Goal: Transaction & Acquisition: Purchase product/service

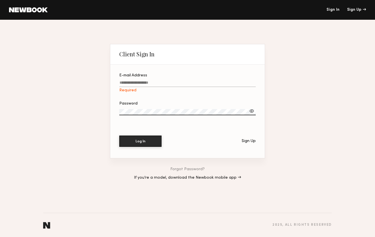
type input "**********"
click at [140, 141] on button "Log In" at bounding box center [140, 141] width 42 height 11
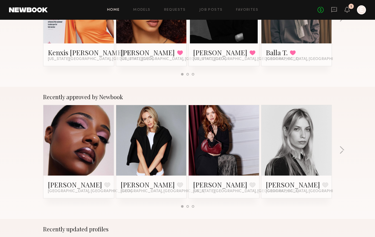
scroll to position [158, 0]
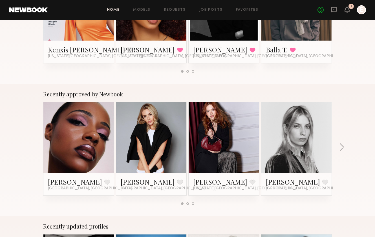
click at [89, 181] on div "Sydney G. Favorite Los Angeles, CA" at bounding box center [78, 184] width 61 height 14
click at [62, 184] on link "Sydney G." at bounding box center [75, 181] width 54 height 9
click at [342, 149] on button "button" at bounding box center [341, 147] width 5 height 9
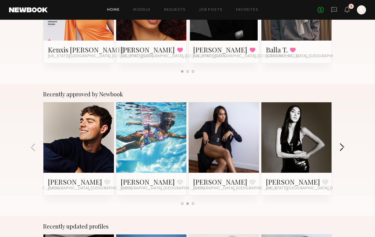
click at [342, 150] on button "button" at bounding box center [341, 147] width 5 height 9
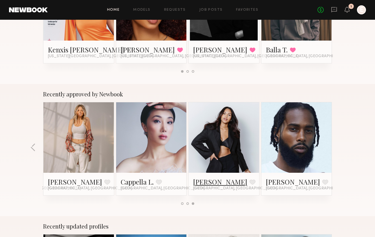
click at [210, 179] on link "Charisse P." at bounding box center [220, 181] width 54 height 9
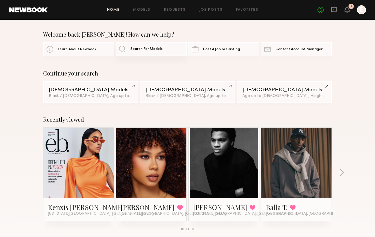
click at [152, 51] on span "Search For Models" at bounding box center [146, 49] width 32 height 4
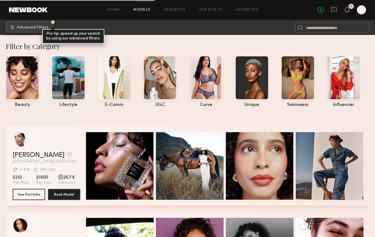
click at [39, 25] on button "Advanced Filters Pro tip: speed up your search by using our advanced filters." at bounding box center [30, 26] width 48 height 11
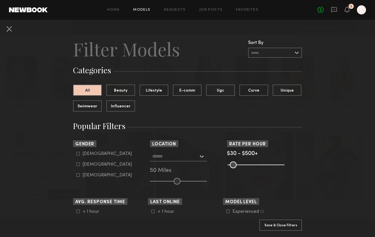
click at [81, 165] on label "Female" at bounding box center [104, 164] width 56 height 3
type input "**"
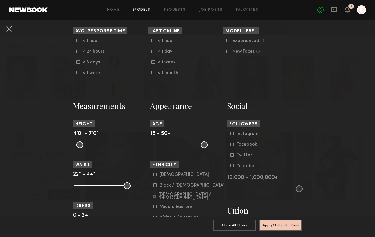
scroll to position [181, 0]
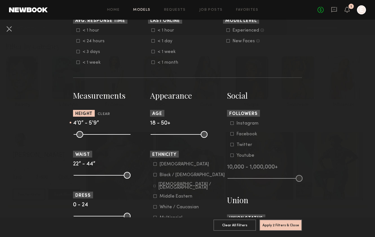
drag, startPoint x: 127, startPoint y: 132, endPoint x: 107, endPoint y: 133, distance: 20.0
type input "**"
click at [107, 133] on input "range" at bounding box center [102, 134] width 57 height 7
drag, startPoint x: 77, startPoint y: 134, endPoint x: 97, endPoint y: 137, distance: 20.8
type input "**"
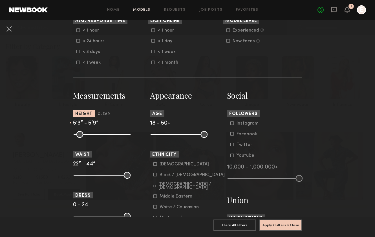
click at [97, 137] on input "range" at bounding box center [102, 134] width 57 height 7
click at [132, 176] on div at bounding box center [110, 174] width 75 height 7
drag, startPoint x: 127, startPoint y: 176, endPoint x: 90, endPoint y: 175, distance: 37.5
click at [90, 175] on input "range" at bounding box center [102, 175] width 57 height 7
type input "**"
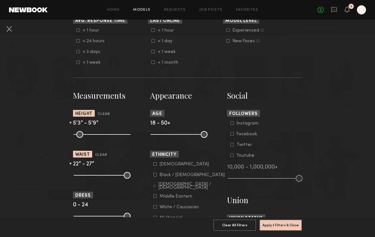
click at [89, 175] on input "range" at bounding box center [102, 175] width 57 height 7
click at [80, 176] on input "range" at bounding box center [102, 175] width 57 height 7
type input "**"
click at [81, 175] on input "range" at bounding box center [102, 175] width 57 height 7
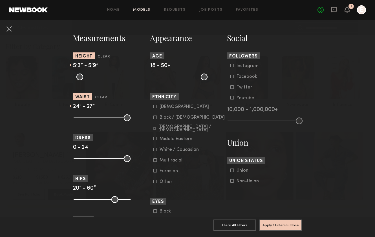
scroll to position [239, 0]
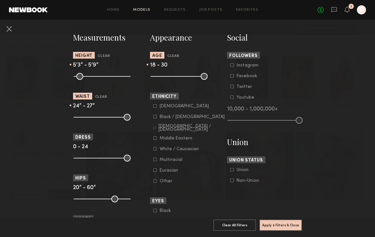
drag, startPoint x: 203, startPoint y: 74, endPoint x: 173, endPoint y: 75, distance: 29.3
type input "**"
click at [173, 75] on input "range" at bounding box center [178, 76] width 57 height 7
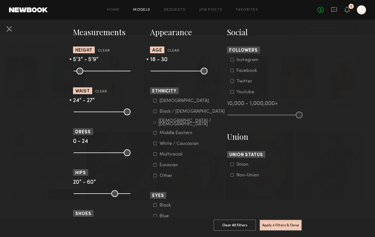
click at [154, 110] on icon at bounding box center [154, 111] width 3 height 3
click at [155, 122] on icon at bounding box center [154, 123] width 2 height 2
click at [154, 144] on icon at bounding box center [154, 143] width 3 height 3
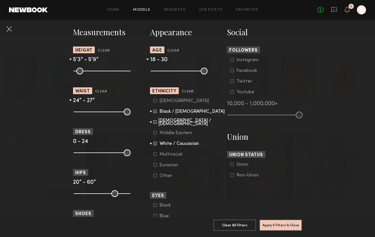
click at [156, 154] on icon at bounding box center [154, 153] width 3 height 3
click at [280, 228] on button "Apply 5 Filters & Close" at bounding box center [280, 224] width 43 height 11
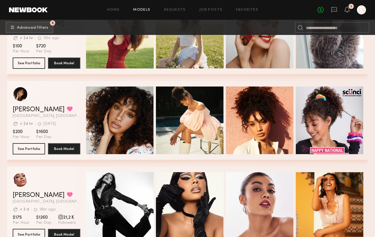
scroll to position [307, 0]
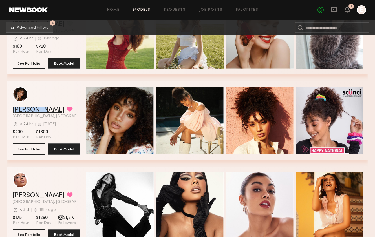
drag, startPoint x: 11, startPoint y: 107, endPoint x: 43, endPoint y: 109, distance: 31.6
click at [43, 109] on div "Brianna L. Favorited Los Angeles, CA Avg. request response time < 24 hr 1d ago …" at bounding box center [187, 120] width 361 height 79
copy link "Brianna L"
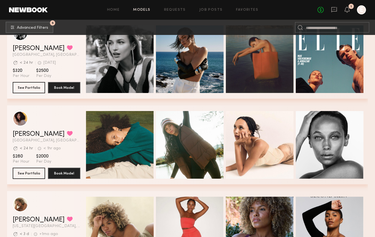
scroll to position [1313, 0]
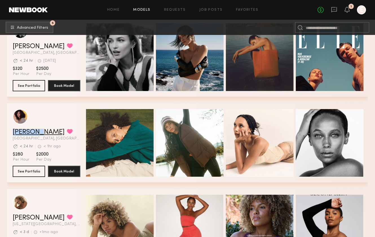
copy link "Audre M."
drag, startPoint x: 14, startPoint y: 133, endPoint x: 40, endPoint y: 134, distance: 26.2
click at [40, 134] on div "Audre M. Favorited Los Angeles, CA Avg. request response time < 24 hr < 1hr ago…" at bounding box center [187, 142] width 361 height 79
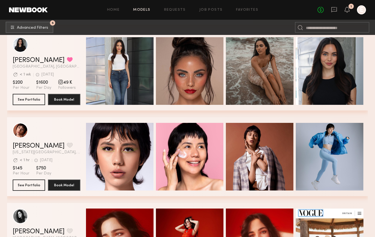
scroll to position [1983, 0]
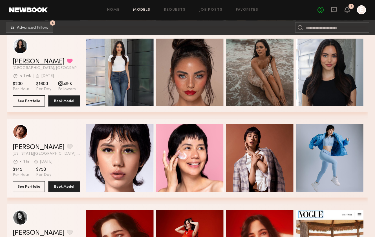
click at [27, 64] on link "Haley A." at bounding box center [39, 61] width 52 height 7
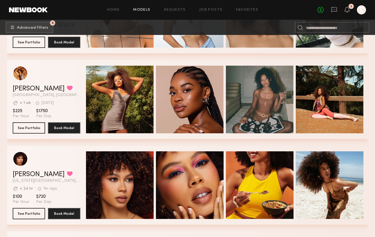
scroll to position [4266, 0]
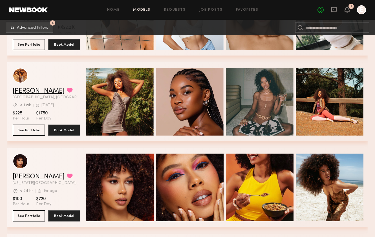
click at [26, 89] on link "Miya R." at bounding box center [39, 91] width 52 height 7
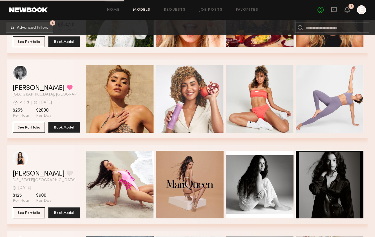
scroll to position [5973, 0]
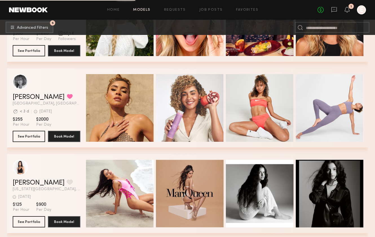
click at [30, 89] on div "grid" at bounding box center [47, 81] width 68 height 15
click at [31, 97] on link "Pauline B." at bounding box center [39, 97] width 52 height 7
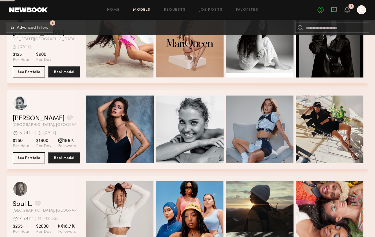
scroll to position [6117, 0]
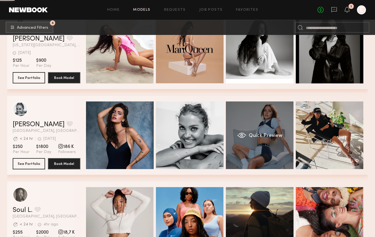
click at [272, 154] on div "Quick Preview" at bounding box center [260, 135] width 68 height 68
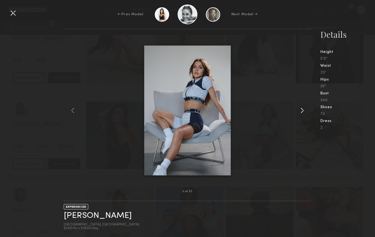
click at [300, 108] on common-icon at bounding box center [302, 110] width 9 height 9
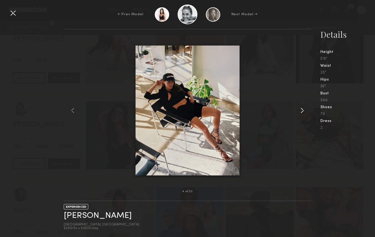
click at [300, 108] on common-icon at bounding box center [302, 110] width 9 height 9
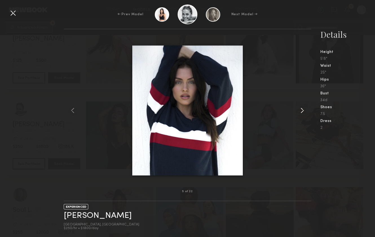
click at [300, 108] on common-icon at bounding box center [302, 110] width 9 height 9
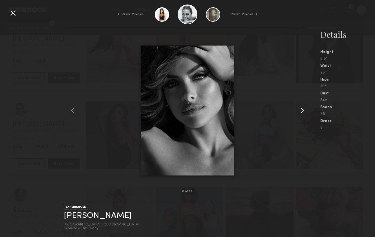
click at [300, 108] on common-icon at bounding box center [302, 110] width 9 height 9
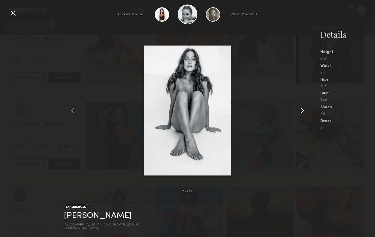
click at [300, 108] on common-icon at bounding box center [302, 110] width 9 height 9
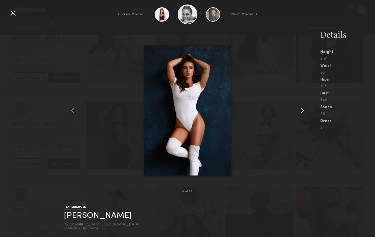
click at [300, 108] on common-icon at bounding box center [302, 110] width 9 height 9
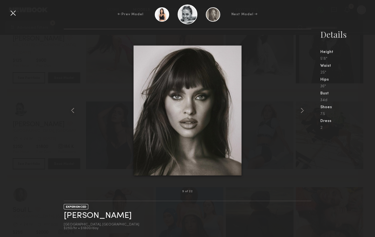
click at [50, 48] on div "9 of 22 EXPERIENCED Barbara M. Los Angeles, CA $250/hr • $1800/day Details Heig…" at bounding box center [187, 133] width 375 height 208
click at [14, 11] on div at bounding box center [12, 12] width 9 height 9
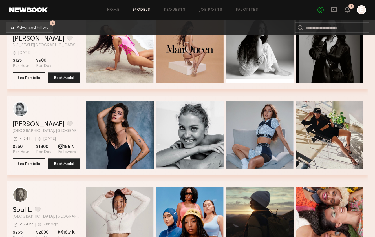
click at [26, 121] on link "[PERSON_NAME]" at bounding box center [39, 124] width 52 height 7
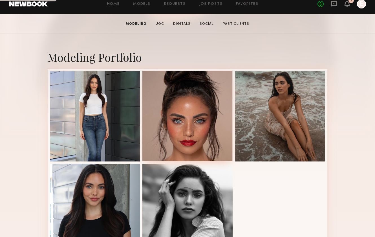
scroll to position [95, 0]
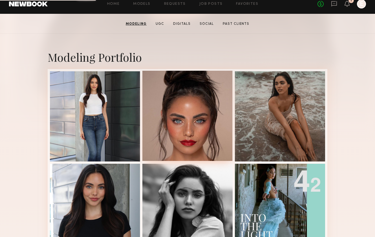
click at [183, 123] on div at bounding box center [187, 116] width 90 height 90
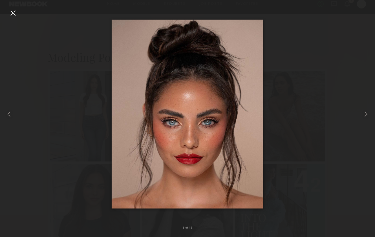
click at [41, 147] on div at bounding box center [187, 114] width 375 height 210
click at [13, 8] on nb-gallery-light "2 of 12" at bounding box center [187, 118] width 375 height 237
click at [13, 11] on div at bounding box center [12, 12] width 9 height 9
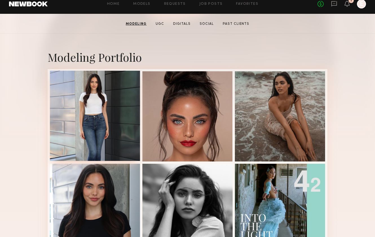
click at [87, 139] on div at bounding box center [95, 116] width 90 height 90
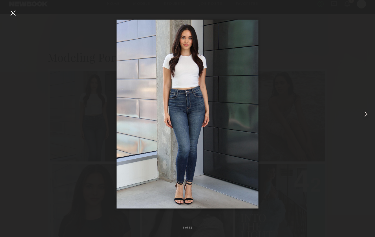
click at [365, 112] on common-icon at bounding box center [365, 114] width 9 height 9
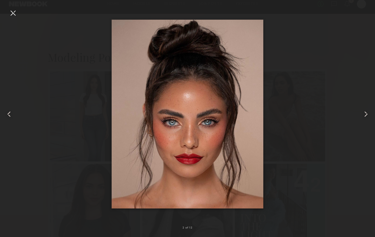
click at [345, 102] on div at bounding box center [187, 114] width 375 height 210
click at [14, 12] on div at bounding box center [12, 12] width 9 height 9
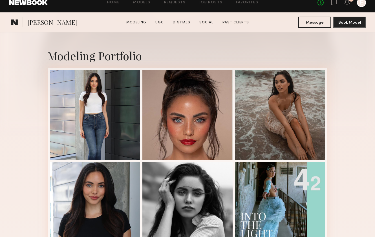
scroll to position [270, 0]
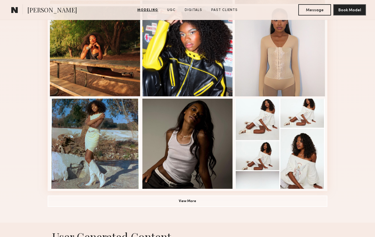
scroll to position [345, 0]
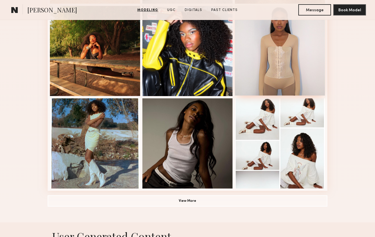
click at [259, 85] on div at bounding box center [280, 50] width 90 height 90
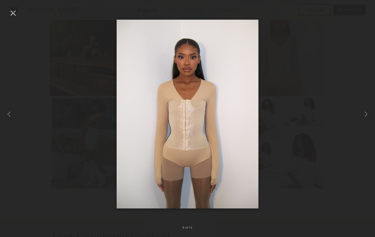
click at [15, 18] on div at bounding box center [187, 114] width 375 height 210
click at [14, 14] on div at bounding box center [12, 12] width 9 height 9
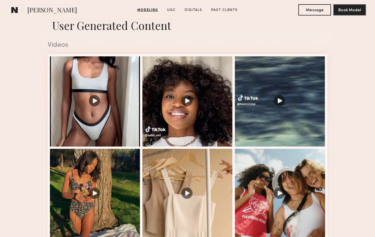
scroll to position [603, 0]
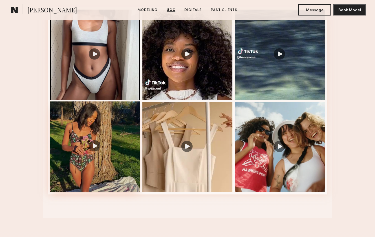
click at [108, 159] on div at bounding box center [95, 146] width 90 height 90
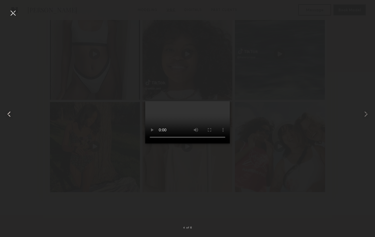
click at [10, 114] on common-icon at bounding box center [9, 114] width 9 height 9
click at [66, 82] on div at bounding box center [187, 114] width 375 height 210
click at [64, 67] on div at bounding box center [187, 114] width 375 height 210
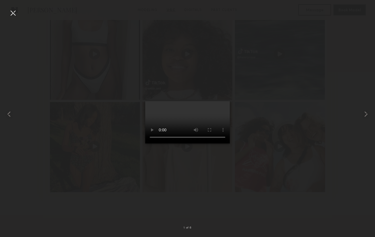
click at [12, 13] on div at bounding box center [12, 12] width 9 height 9
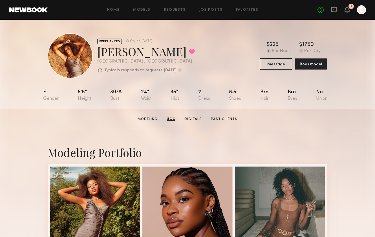
scroll to position [0, 0]
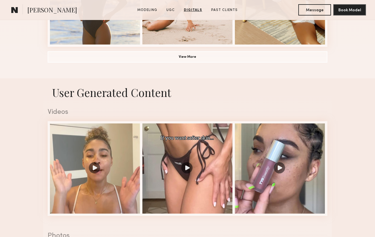
scroll to position [405, 0]
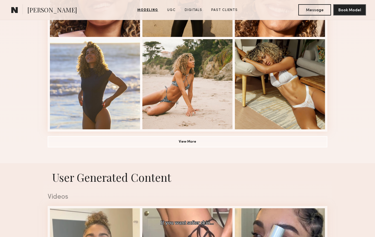
click at [139, 147] on button "View More" at bounding box center [188, 141] width 280 height 11
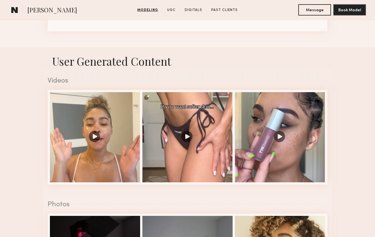
scroll to position [904, 0]
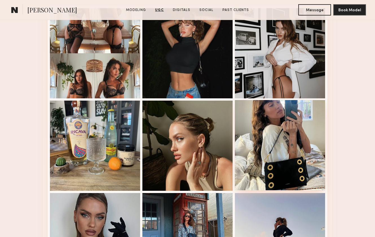
scroll to position [804, 0]
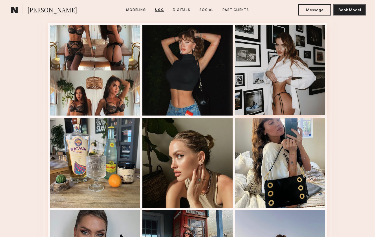
click at [269, 87] on div at bounding box center [280, 70] width 90 height 90
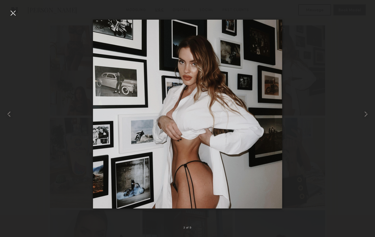
click at [15, 12] on div at bounding box center [12, 12] width 9 height 9
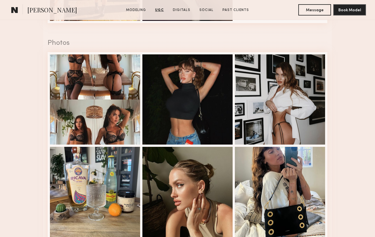
scroll to position [775, 0]
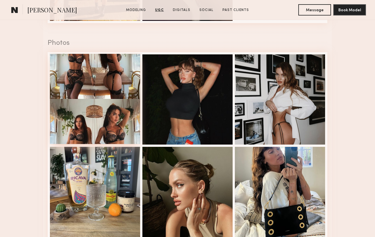
click at [124, 114] on div at bounding box center [95, 99] width 90 height 90
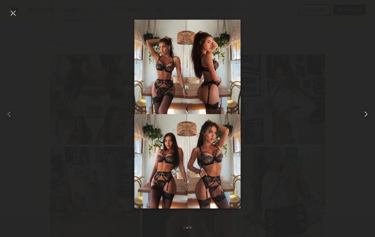
click at [363, 114] on common-icon at bounding box center [365, 114] width 9 height 9
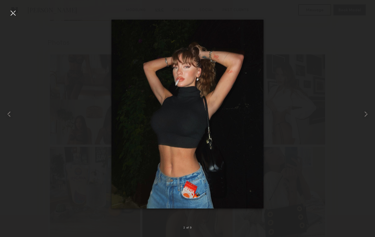
click at [83, 168] on div at bounding box center [187, 114] width 375 height 210
click at [14, 17] on div at bounding box center [12, 12] width 9 height 9
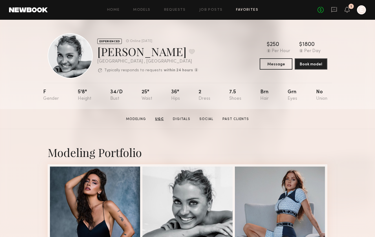
scroll to position [0, 0]
